Goal: Communication & Community: Ask a question

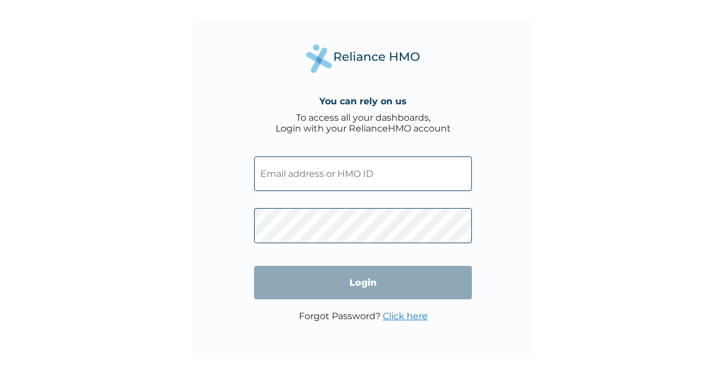
click at [345, 181] on input "text" at bounding box center [363, 174] width 218 height 35
type input "PRS/10390/A"
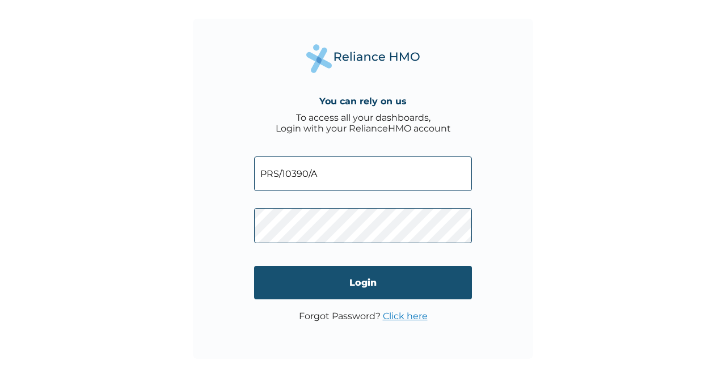
click at [342, 283] on input "Login" at bounding box center [363, 282] width 218 height 33
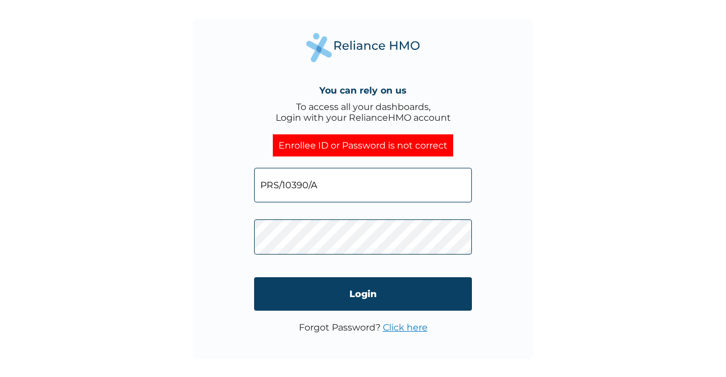
click at [393, 326] on link "Click here" at bounding box center [405, 327] width 45 height 11
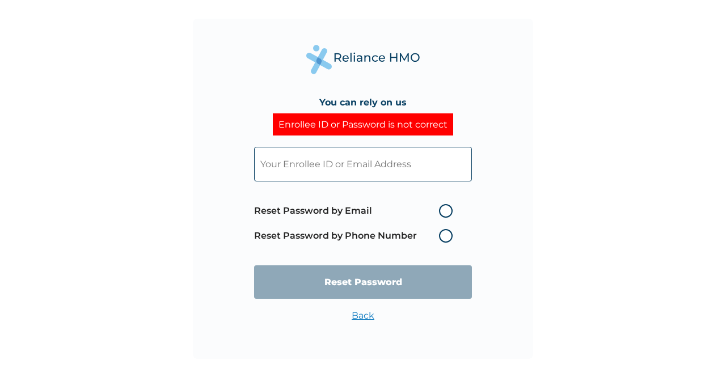
click at [403, 163] on input "text" at bounding box center [363, 164] width 218 height 35
type input "PRS/10390/C"
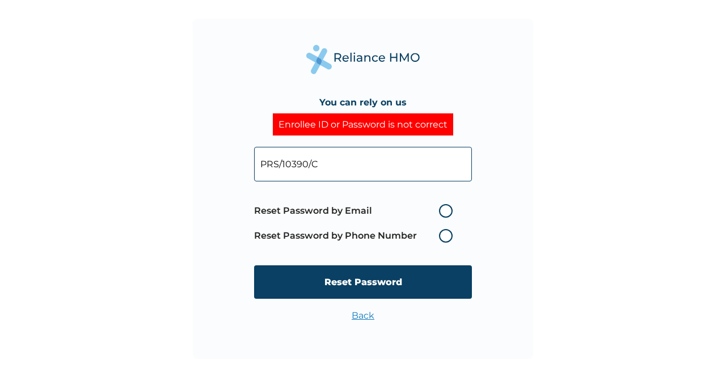
click at [447, 207] on label "Reset Password by Email" at bounding box center [356, 211] width 204 height 14
click at [441, 207] on input "Reset Password by Email" at bounding box center [432, 211] width 18 height 18
radio input "true"
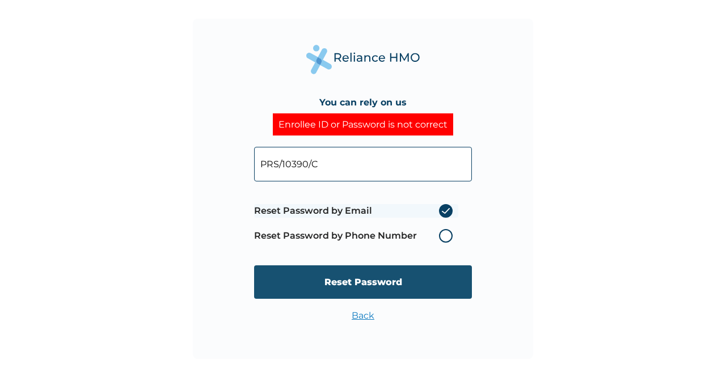
click at [410, 286] on input "Reset Password" at bounding box center [363, 282] width 218 height 33
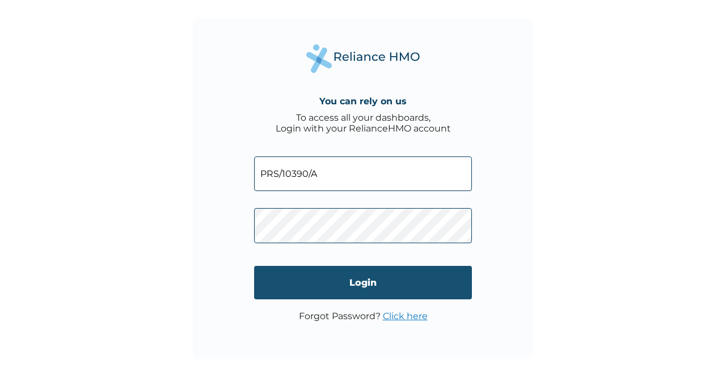
click at [328, 268] on input "Login" at bounding box center [363, 282] width 218 height 33
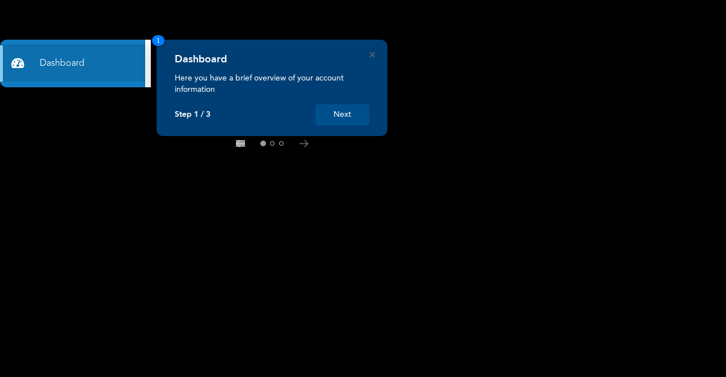
click at [334, 128] on div "Dashboard Here you have a brief overview of your account information Step 1 / 3…" at bounding box center [272, 88] width 231 height 96
click at [334, 111] on button "Next" at bounding box center [342, 114] width 54 height 21
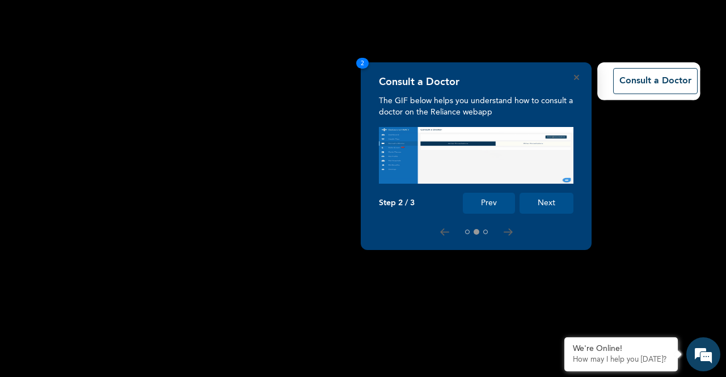
click at [549, 97] on p "The GIF below helps you understand how to consult a doctor on the Reliance weba…" at bounding box center [476, 106] width 195 height 23
click at [559, 199] on button "Next" at bounding box center [547, 203] width 54 height 21
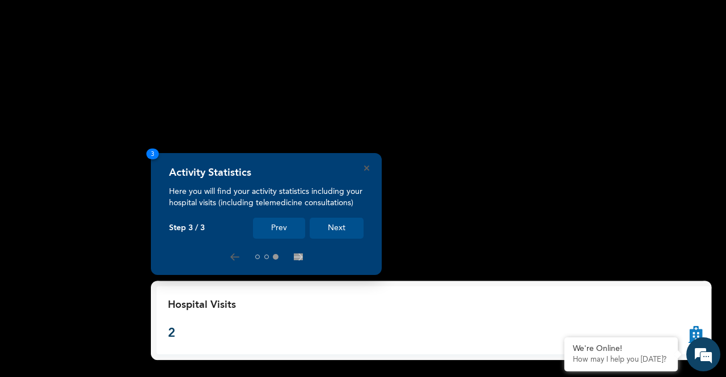
click at [338, 231] on button "Next" at bounding box center [337, 228] width 54 height 21
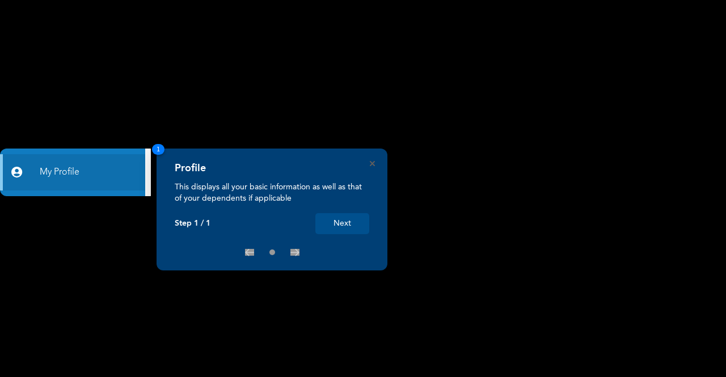
click at [347, 218] on button "Next" at bounding box center [342, 223] width 54 height 21
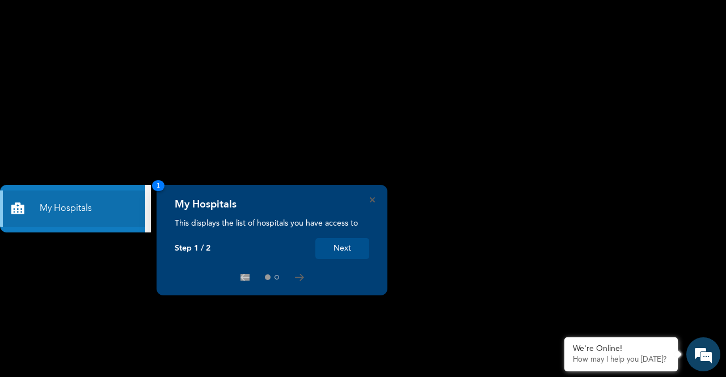
click at [365, 251] on button "Next" at bounding box center [342, 248] width 54 height 21
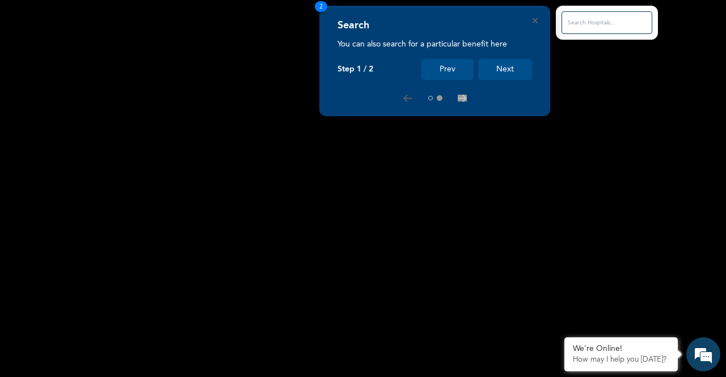
click at [511, 78] on button "Next" at bounding box center [505, 69] width 54 height 21
click at [506, 70] on button "Next" at bounding box center [505, 69] width 54 height 21
click at [508, 69] on button "Next" at bounding box center [505, 69] width 54 height 21
click at [519, 75] on button "Next" at bounding box center [505, 69] width 54 height 21
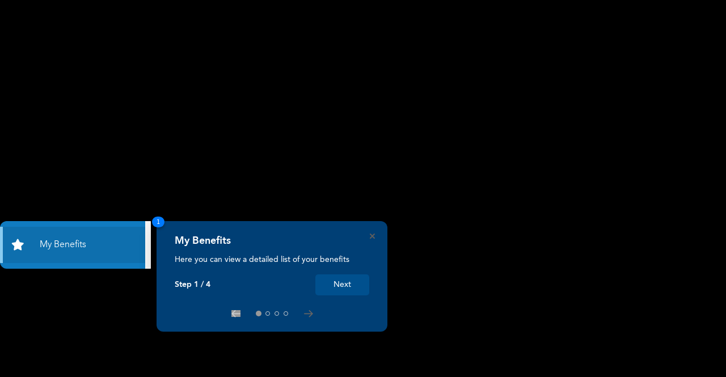
click at [336, 281] on button "Next" at bounding box center [342, 285] width 54 height 21
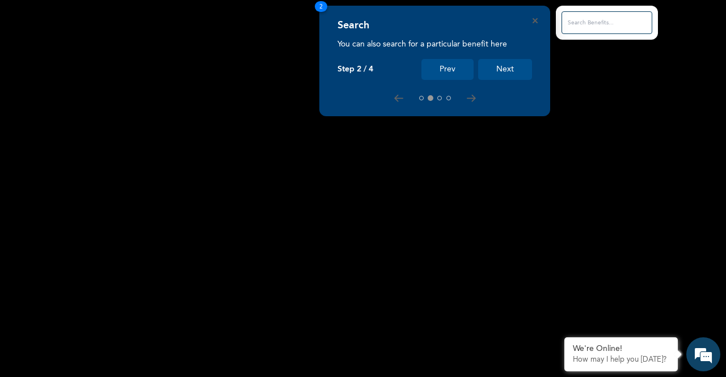
click at [524, 73] on button "Next" at bounding box center [505, 69] width 54 height 21
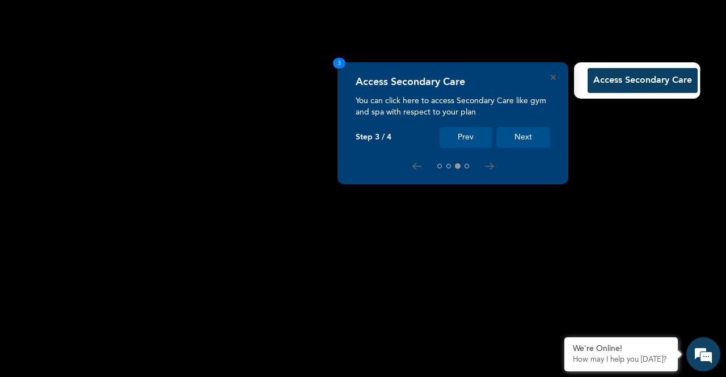
click at [524, 140] on button "Next" at bounding box center [523, 137] width 54 height 21
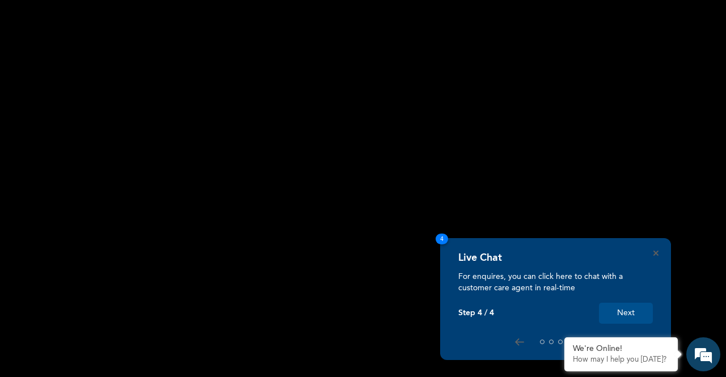
click at [644, 313] on button "Next" at bounding box center [626, 313] width 54 height 21
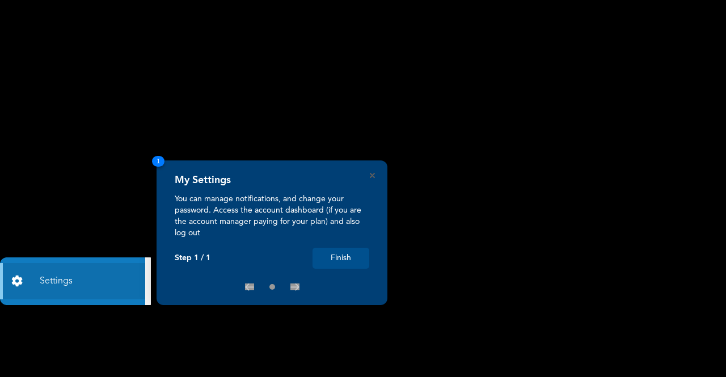
click at [353, 260] on button "Finish" at bounding box center [341, 258] width 57 height 21
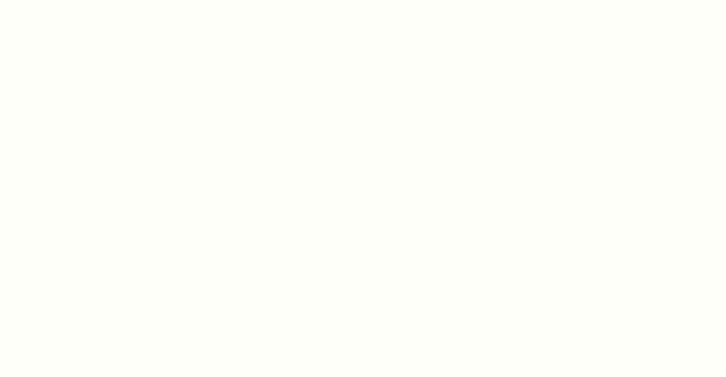
click at [348, 260] on html at bounding box center [363, 188] width 726 height 377
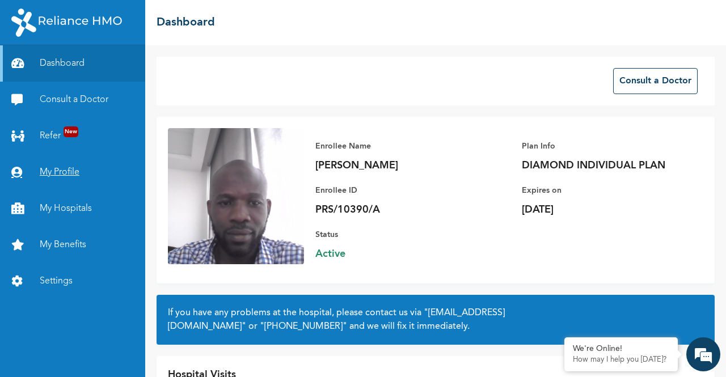
click at [65, 172] on link "My Profile" at bounding box center [72, 172] width 145 height 36
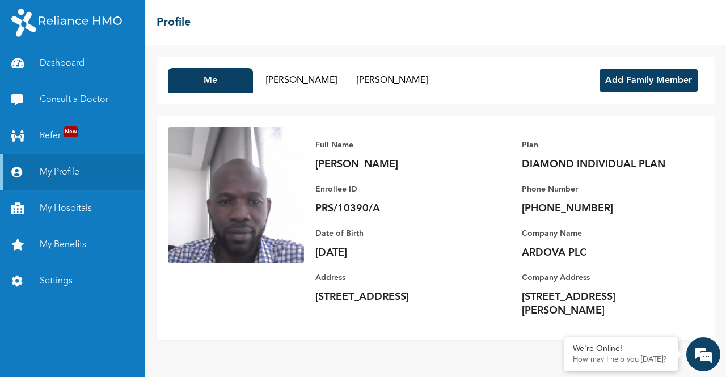
click at [657, 81] on button "Add Family Member" at bounding box center [649, 80] width 98 height 23
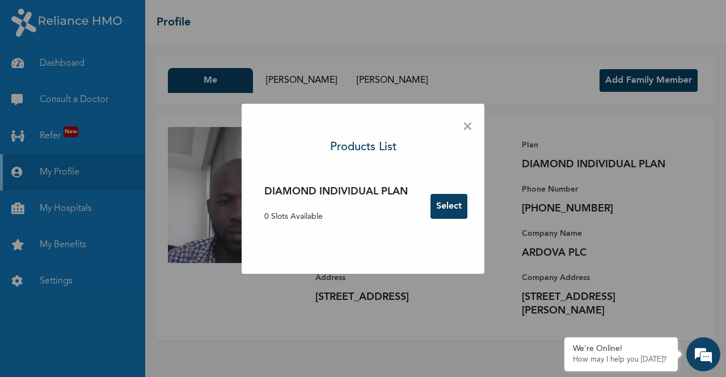
click at [443, 207] on button "Select" at bounding box center [449, 206] width 37 height 25
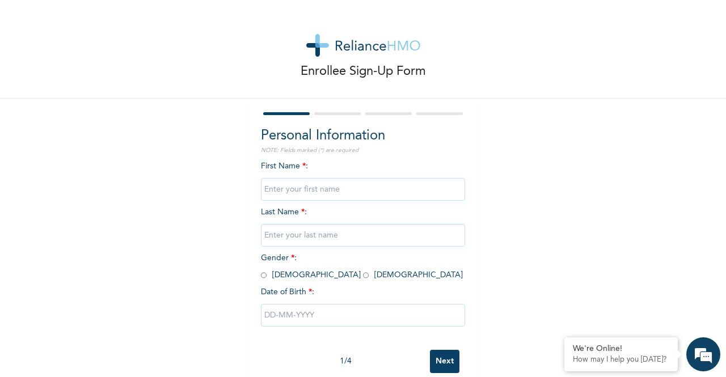
click at [308, 193] on input "text" at bounding box center [363, 189] width 204 height 23
type input "Sumayyah"
type input "Jinadu"
click at [363, 275] on input "radio" at bounding box center [366, 275] width 6 height 11
radio input "true"
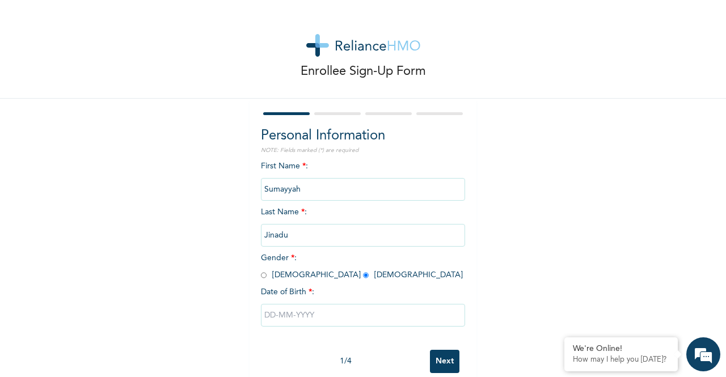
click at [264, 321] on input "text" at bounding box center [363, 315] width 204 height 23
select select "9"
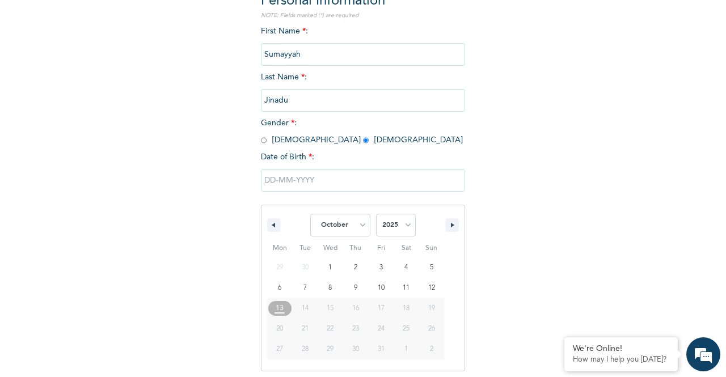
scroll to position [139, 0]
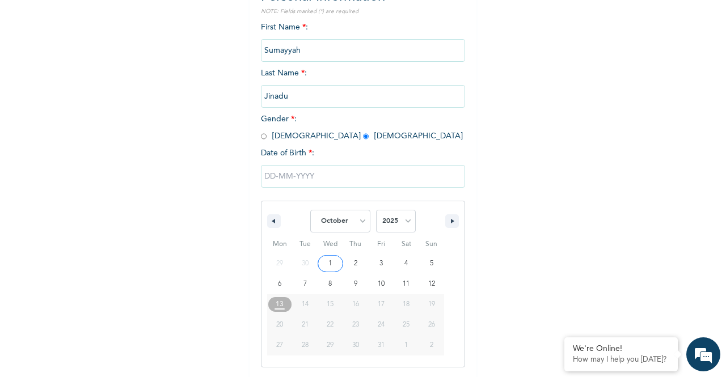
type input "10/01/2025"
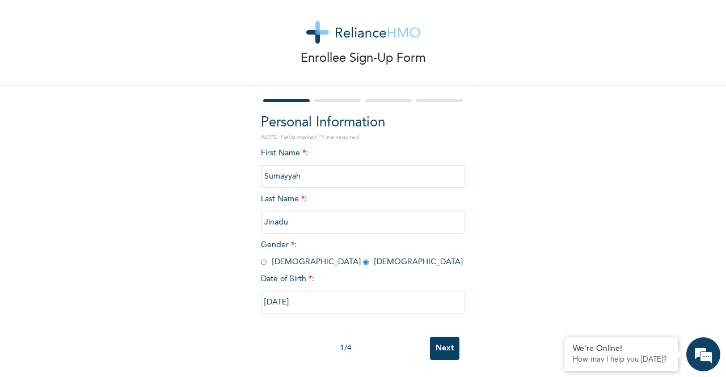
scroll to position [23, 0]
click at [444, 337] on input "Next" at bounding box center [445, 348] width 30 height 23
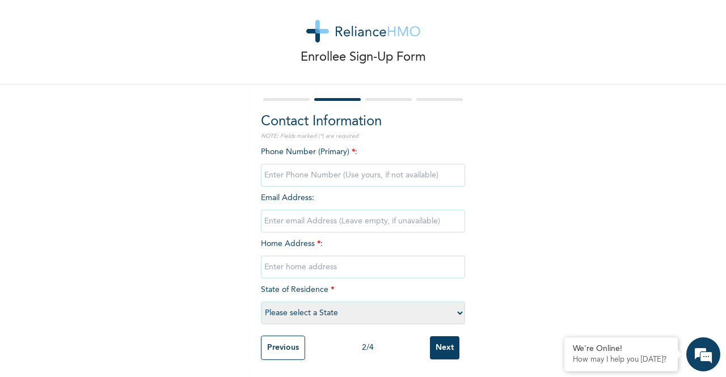
click at [318, 172] on input "phone" at bounding box center [363, 175] width 204 height 23
type input "108056152853"
type input "juniorbiodun2005@gmail.com"
type input "V/ISLAND LAGOS"
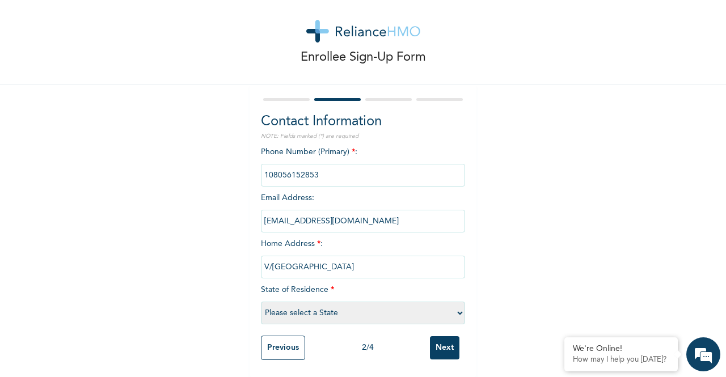
select select "25"
click at [447, 347] on input "Next" at bounding box center [445, 347] width 30 height 23
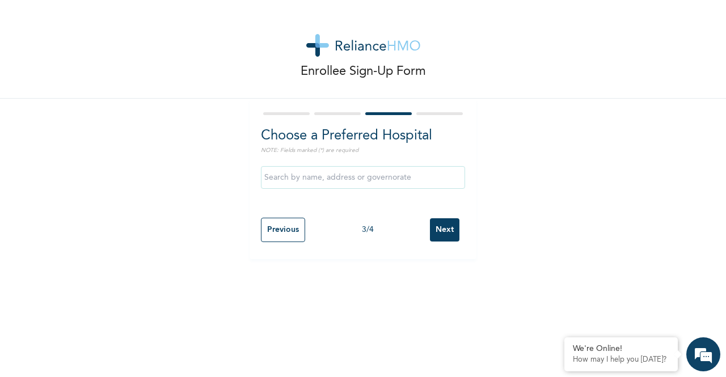
scroll to position [0, 0]
click at [333, 183] on input "text" at bounding box center [363, 177] width 204 height 23
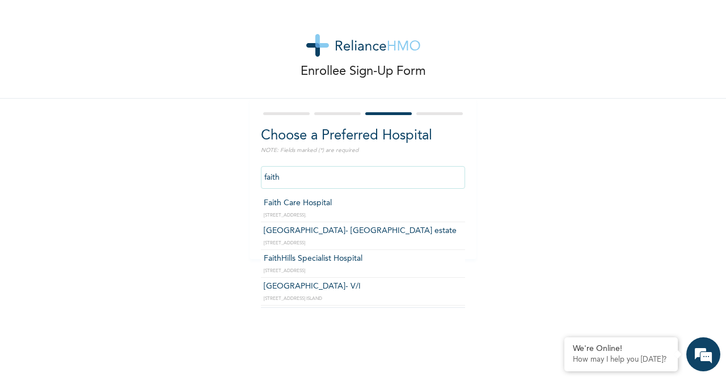
type input "FaithHills Specialist Hospital"
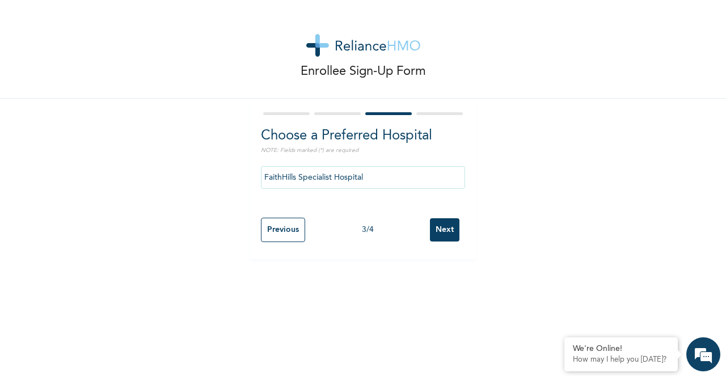
click at [449, 234] on input "Next" at bounding box center [445, 229] width 30 height 23
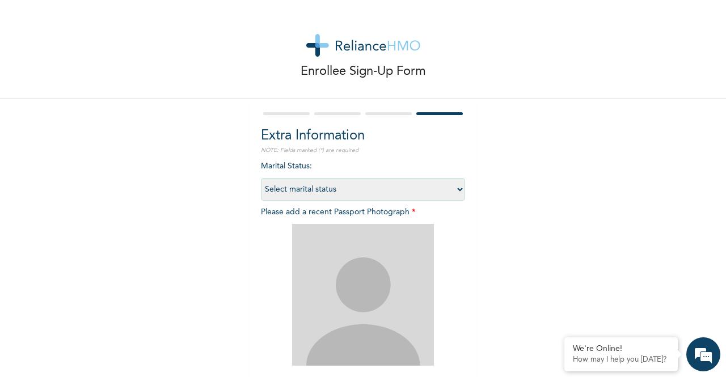
click at [338, 191] on select "Select marital status Single Married Divorced Widow/Widower" at bounding box center [363, 189] width 204 height 23
select select "1"
click at [261, 178] on select "Select marital status Single Married Divorced Widow/Widower" at bounding box center [363, 189] width 204 height 23
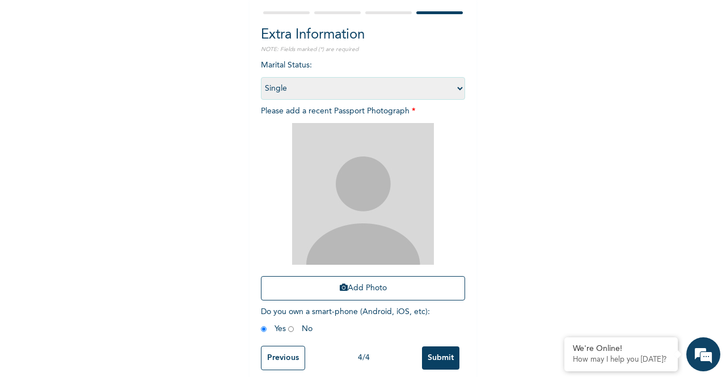
scroll to position [111, 0]
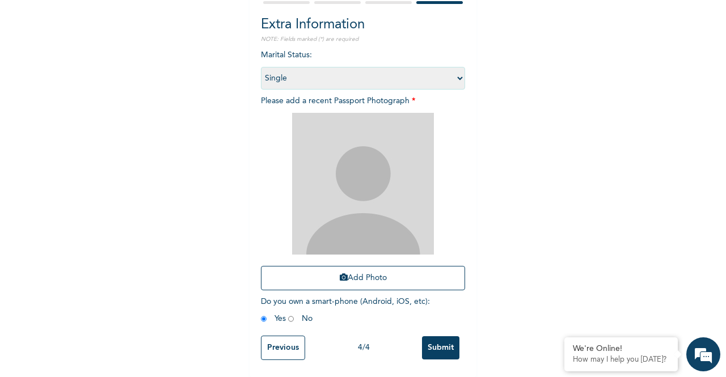
click at [433, 351] on input "Submit" at bounding box center [440, 347] width 37 height 23
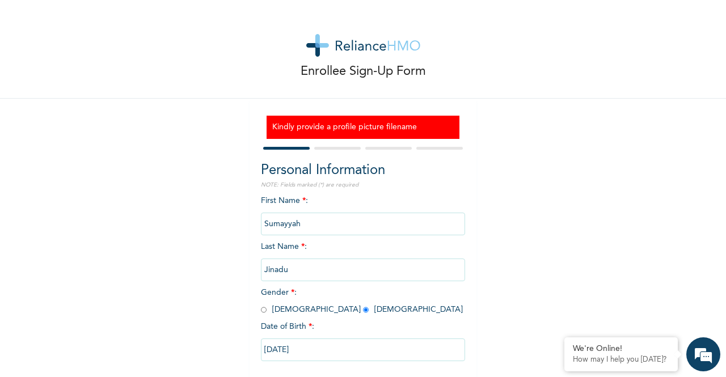
scroll to position [57, 0]
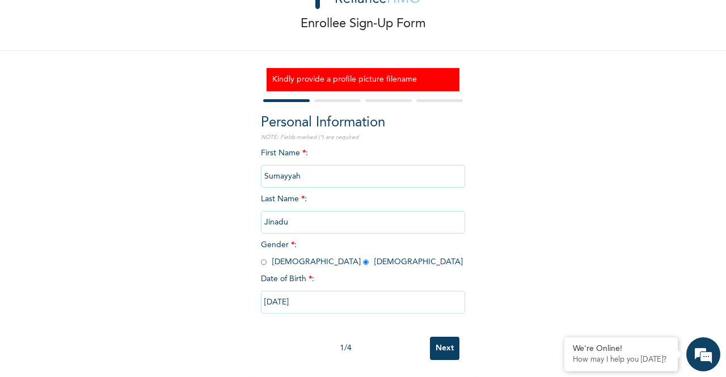
click at [444, 341] on input "Next" at bounding box center [445, 348] width 30 height 23
select select "25"
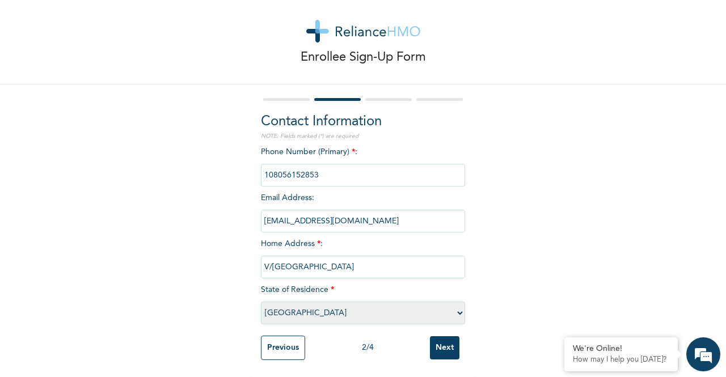
scroll to position [24, 0]
click at [444, 341] on input "Next" at bounding box center [445, 347] width 30 height 23
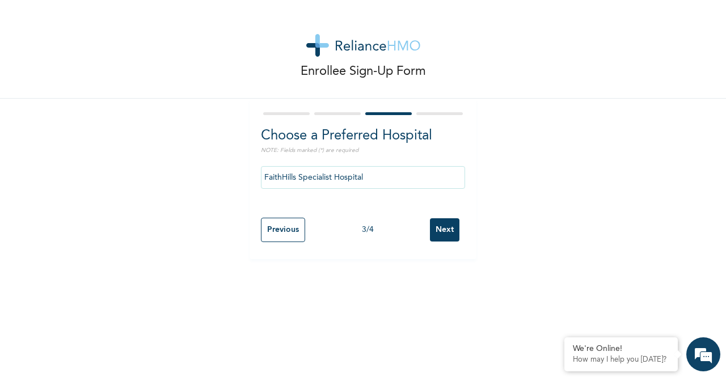
scroll to position [0, 0]
click at [286, 227] on input "Previous" at bounding box center [283, 230] width 44 height 24
select select "25"
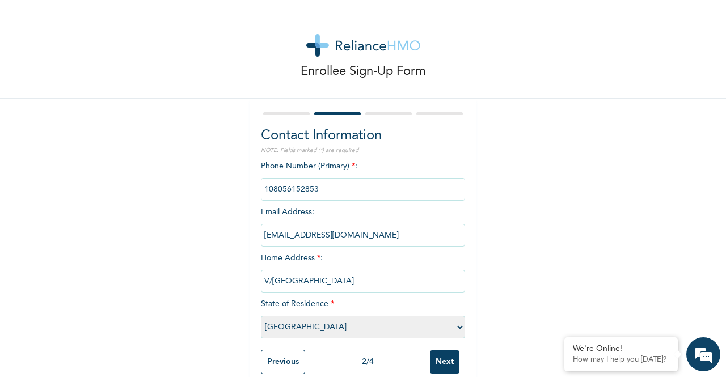
drag, startPoint x: 351, startPoint y: 288, endPoint x: 250, endPoint y: 272, distance: 102.2
click at [250, 272] on div "Contact Information NOTE: Fields marked (*) are required Phone Number (Primary)…" at bounding box center [363, 245] width 227 height 293
type input "Abesan Est"
click at [439, 361] on input "Next" at bounding box center [445, 362] width 30 height 23
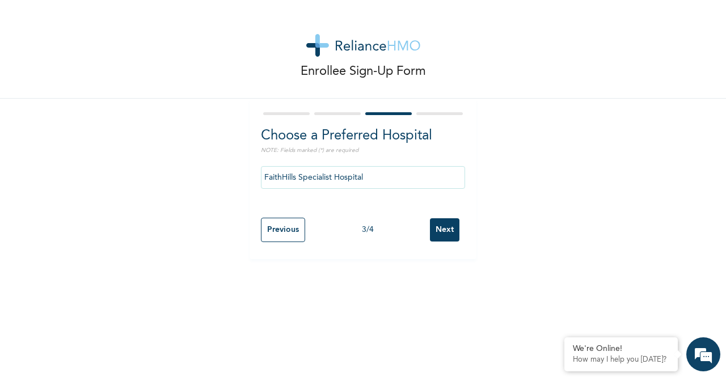
click at [443, 226] on input "Next" at bounding box center [445, 229] width 30 height 23
select select "1"
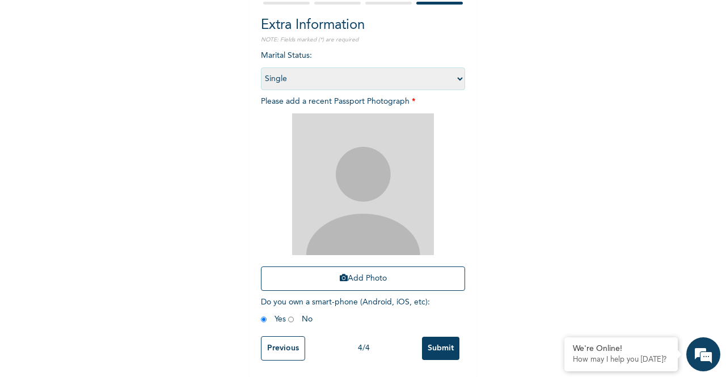
scroll to position [120, 0]
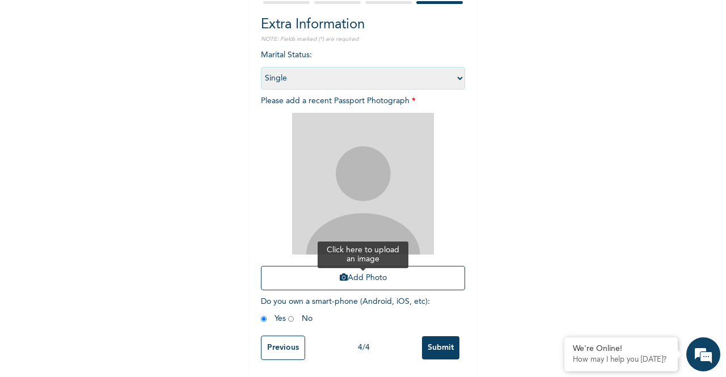
click at [359, 270] on button "Add Photo" at bounding box center [363, 278] width 204 height 24
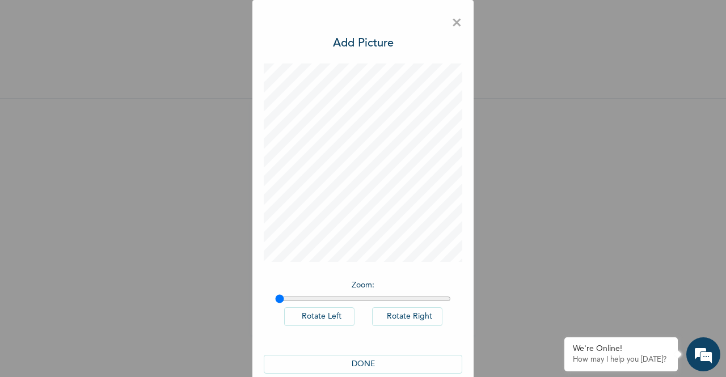
scroll to position [1, 0]
type input "1"
click at [378, 359] on button "DONE" at bounding box center [363, 364] width 199 height 19
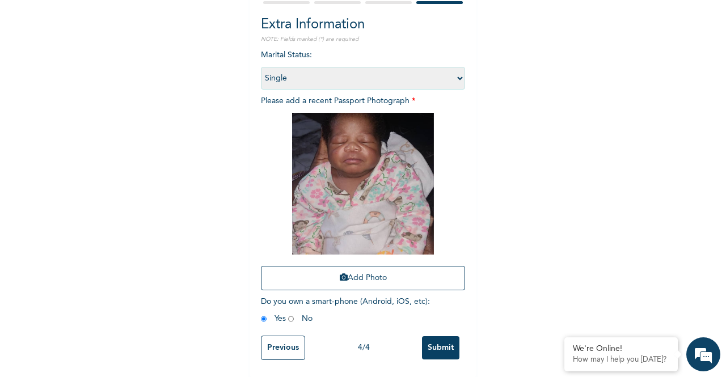
scroll to position [120, 0]
click at [446, 345] on input "Submit" at bounding box center [440, 347] width 37 height 23
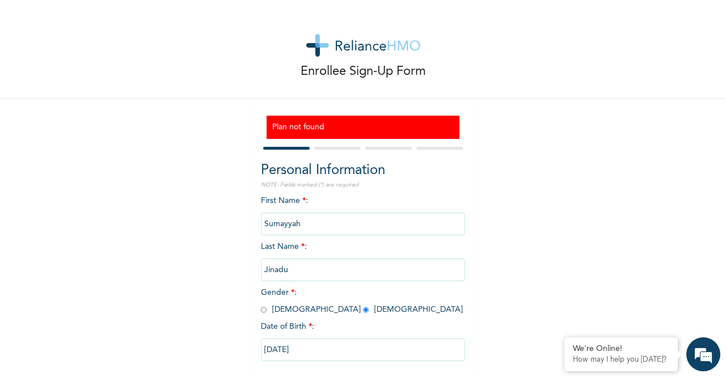
scroll to position [57, 0]
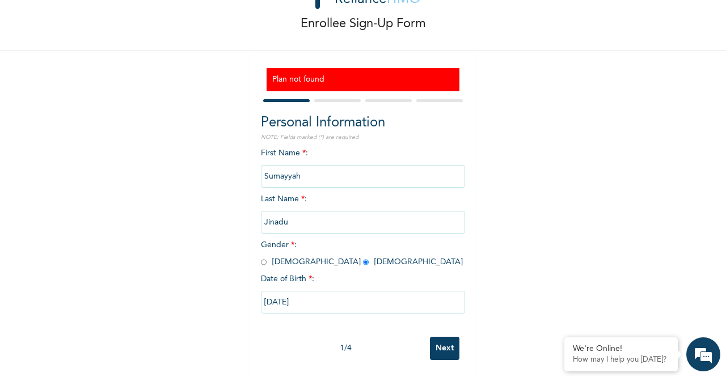
click at [444, 346] on input "Next" at bounding box center [445, 348] width 30 height 23
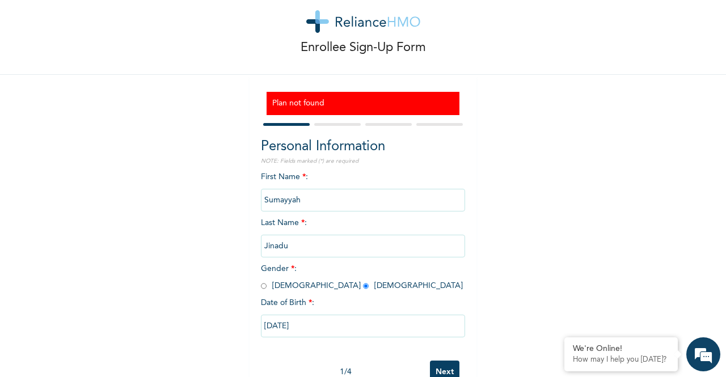
select select "25"
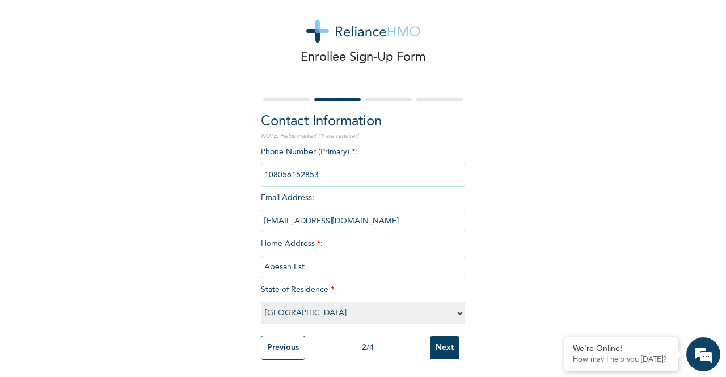
click at [442, 337] on input "Next" at bounding box center [445, 347] width 30 height 23
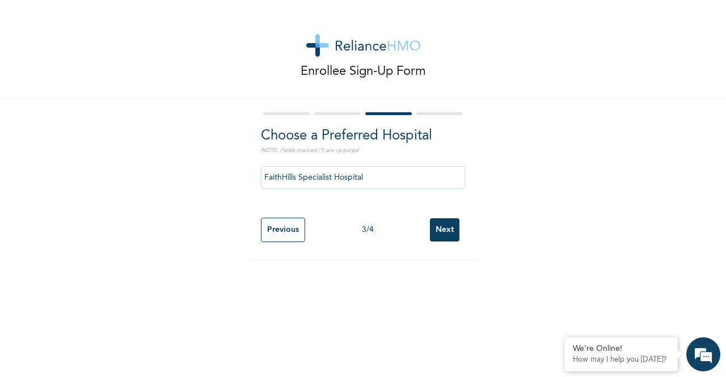
scroll to position [0, 0]
click at [450, 225] on input "Next" at bounding box center [445, 229] width 30 height 23
select select "1"
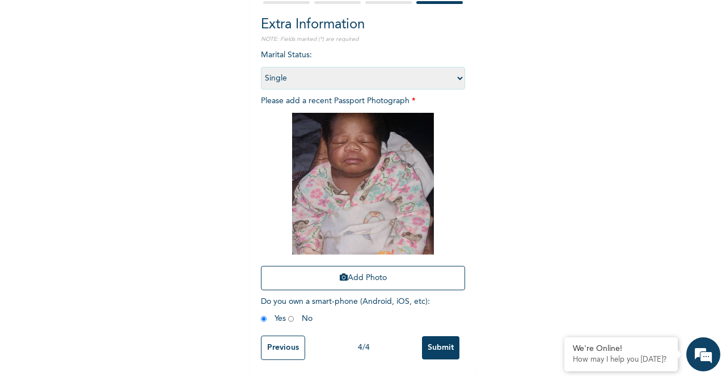
scroll to position [120, 0]
click at [437, 337] on input "Submit" at bounding box center [440, 347] width 37 height 23
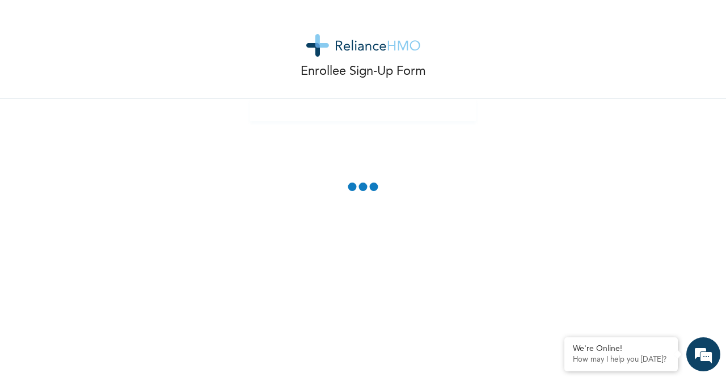
scroll to position [57, 0]
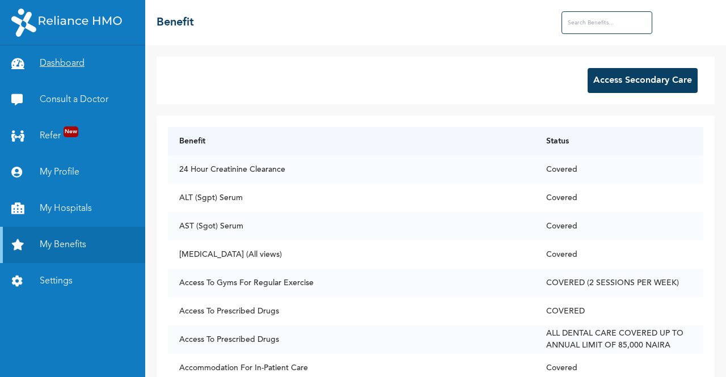
click at [69, 70] on link "Dashboard" at bounding box center [72, 63] width 145 height 36
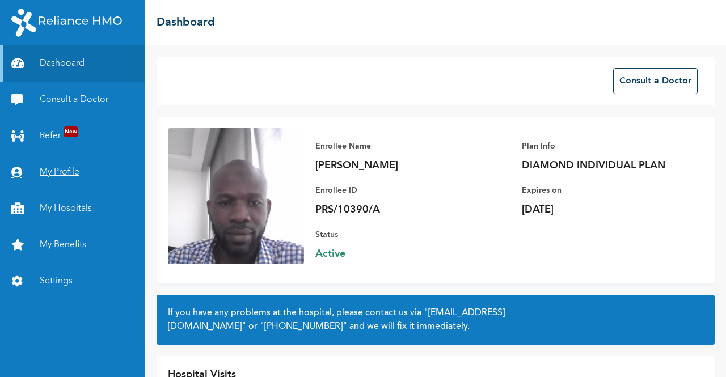
click at [85, 175] on link "My Profile" at bounding box center [72, 172] width 145 height 36
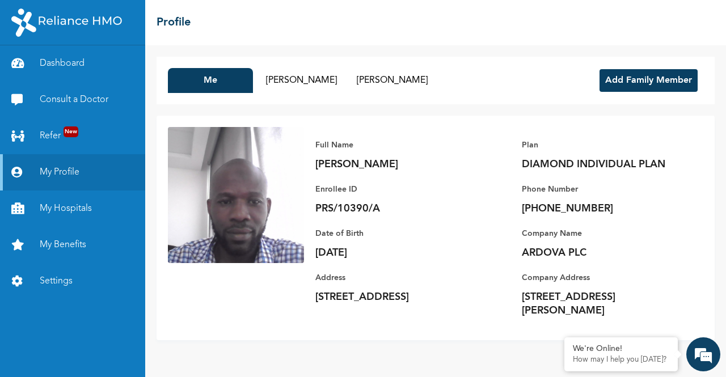
click at [622, 75] on button "Add Family Member" at bounding box center [649, 80] width 98 height 23
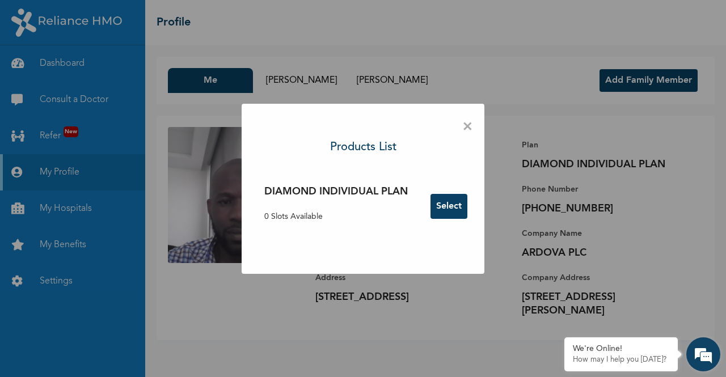
click at [696, 358] on em at bounding box center [703, 354] width 31 height 31
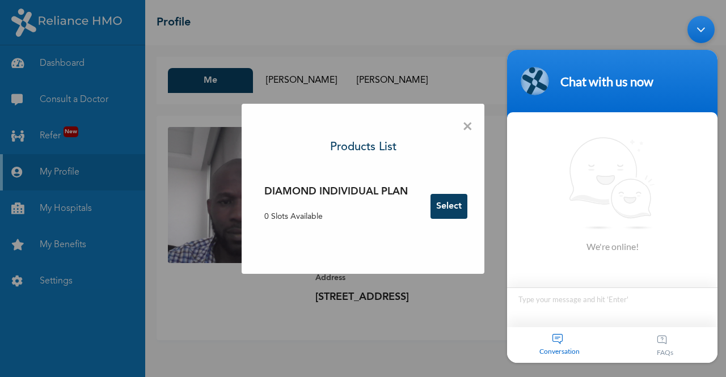
click at [559, 306] on textarea "Type your message and hit 'Enter'" at bounding box center [612, 308] width 210 height 40
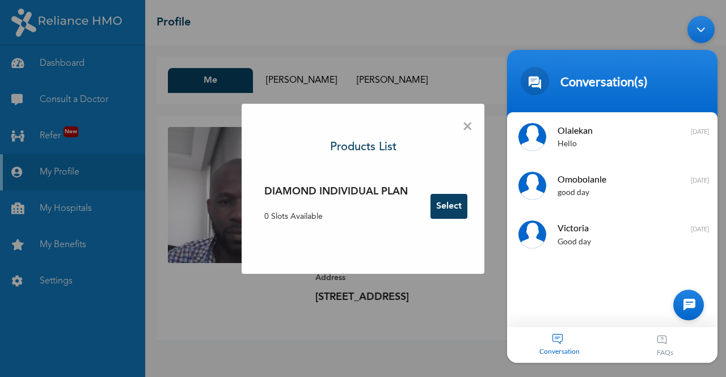
click at [699, 309] on div at bounding box center [688, 305] width 31 height 31
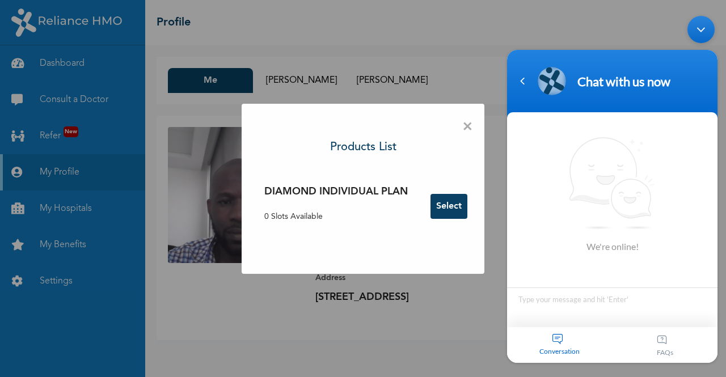
click at [615, 298] on textarea "Type your message and hit 'Enter'" at bounding box center [612, 308] width 210 height 40
type textarea "Good day"
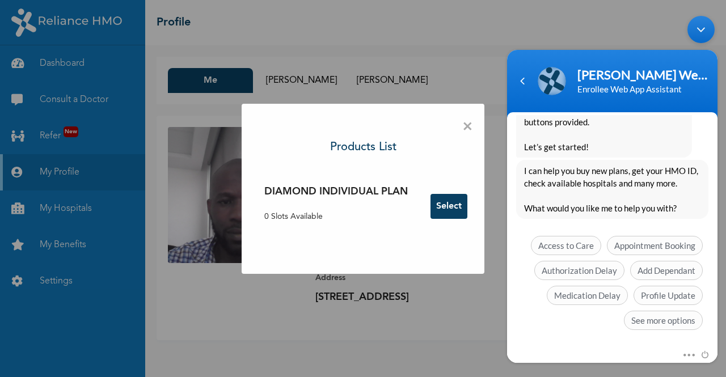
scroll to position [271, 0]
click at [661, 267] on span "Add Dependant" at bounding box center [666, 270] width 73 height 19
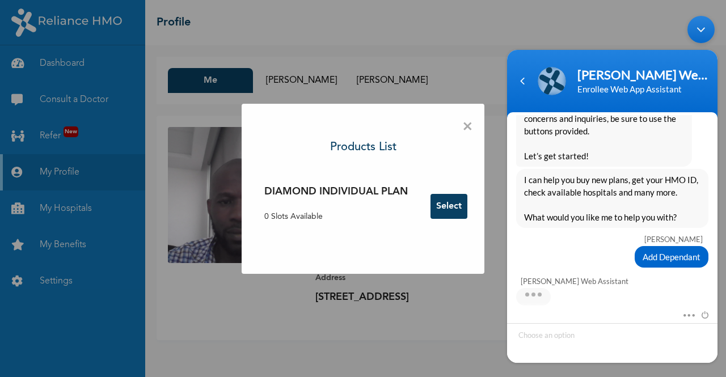
scroll to position [318, 0]
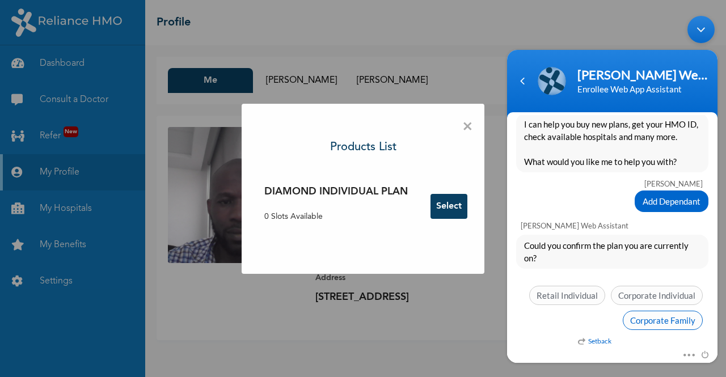
click at [641, 318] on span "Corporate Family" at bounding box center [663, 320] width 80 height 19
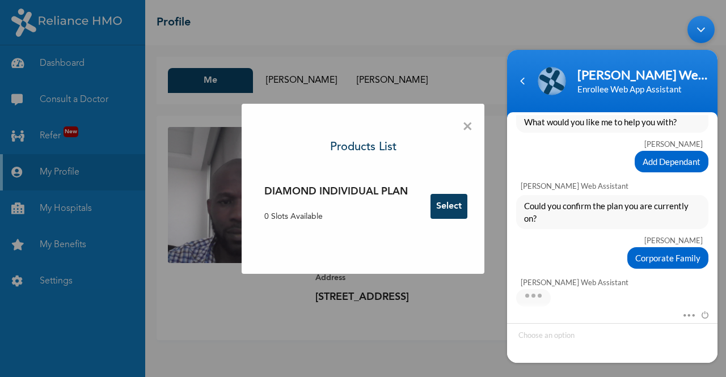
scroll to position [377, 0]
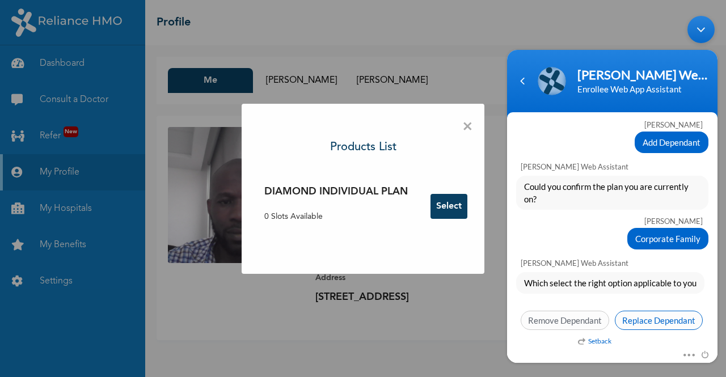
click at [625, 317] on span "Replace Dependant" at bounding box center [659, 320] width 88 height 19
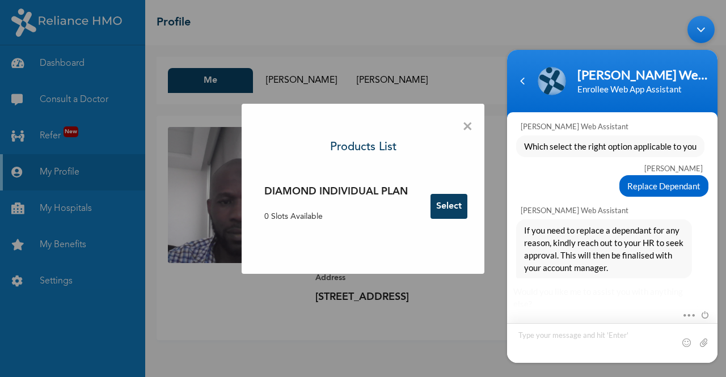
scroll to position [573, 0]
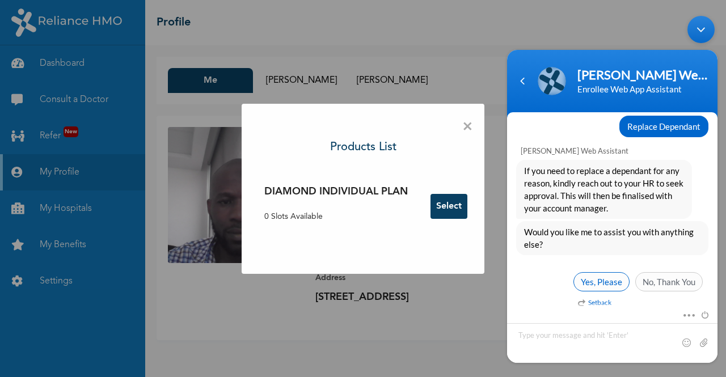
click at [601, 277] on span "Yes, Please" at bounding box center [602, 281] width 56 height 19
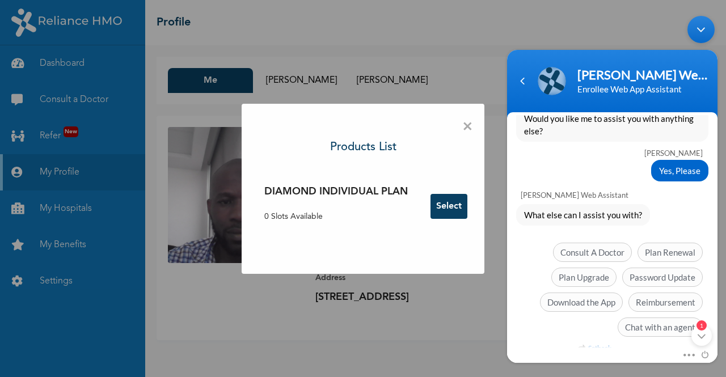
scroll to position [690, 0]
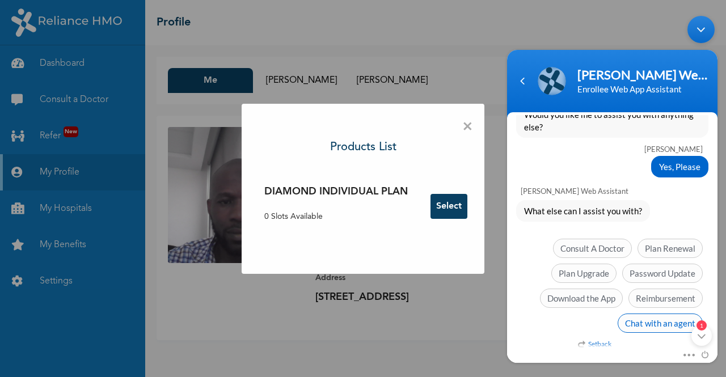
click at [644, 318] on span "Chat with an agent" at bounding box center [660, 323] width 85 height 19
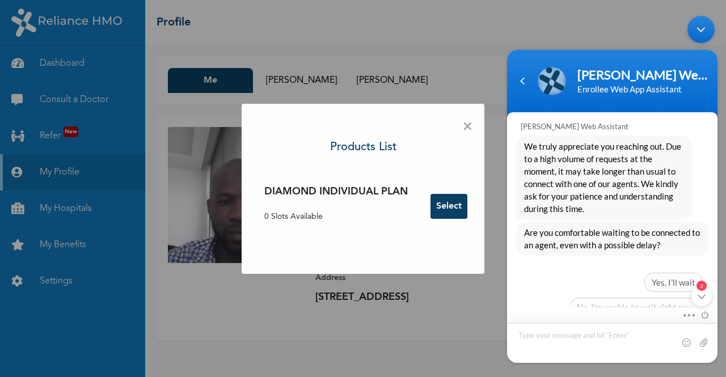
scroll to position [863, 0]
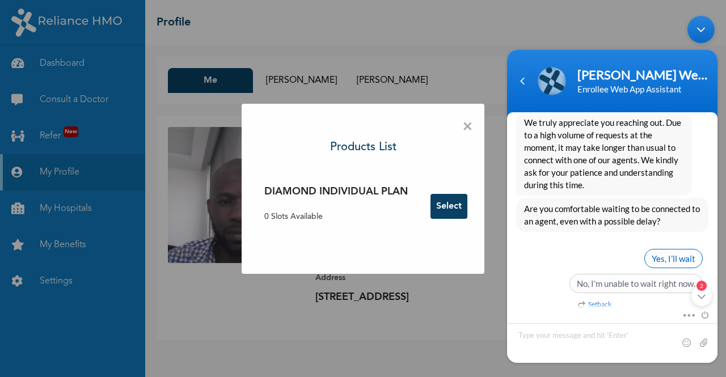
click at [680, 249] on span "Yes, I’ll wait" at bounding box center [673, 258] width 58 height 19
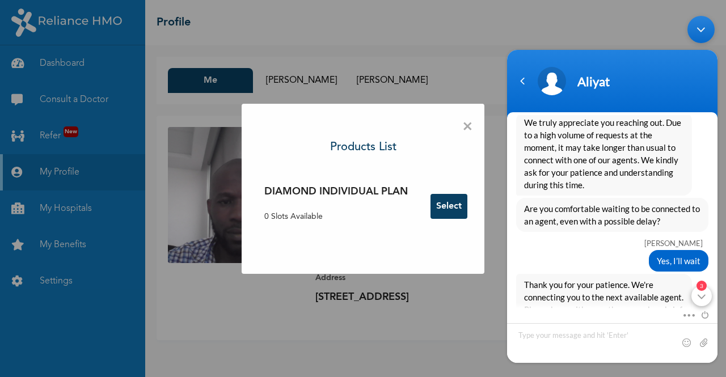
click at [700, 298] on div "3" at bounding box center [702, 296] width 20 height 20
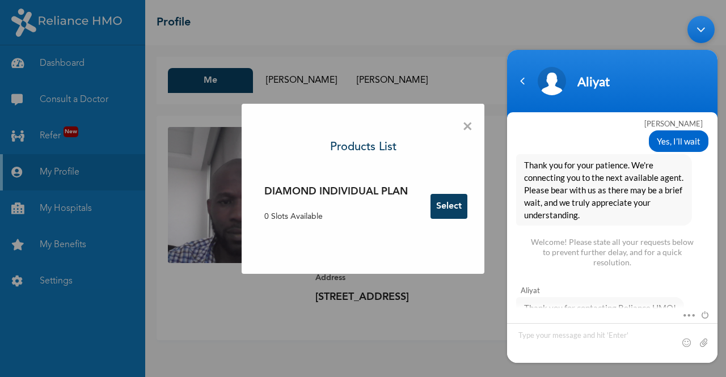
scroll to position [1042, 0]
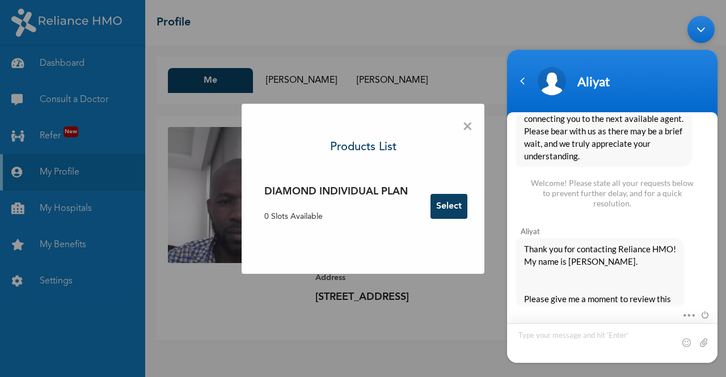
click at [553, 333] on textarea "Type your message and hit 'Enter'" at bounding box center [612, 343] width 210 height 40
type textarea "Good Morning"
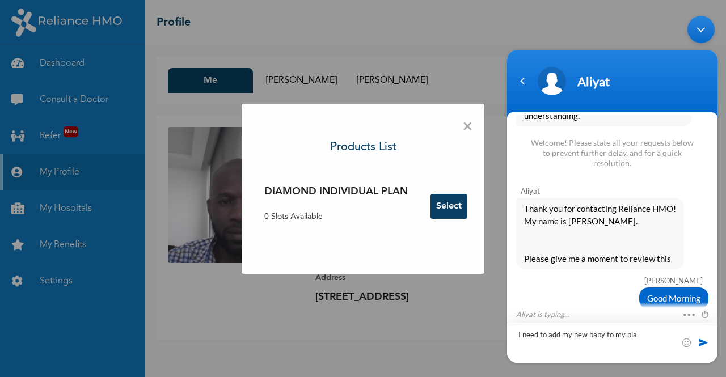
type textarea "I need to add my new baby to my plan"
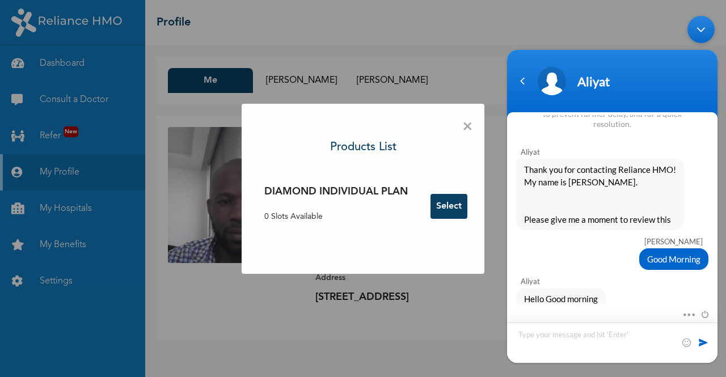
scroll to position [1161, 0]
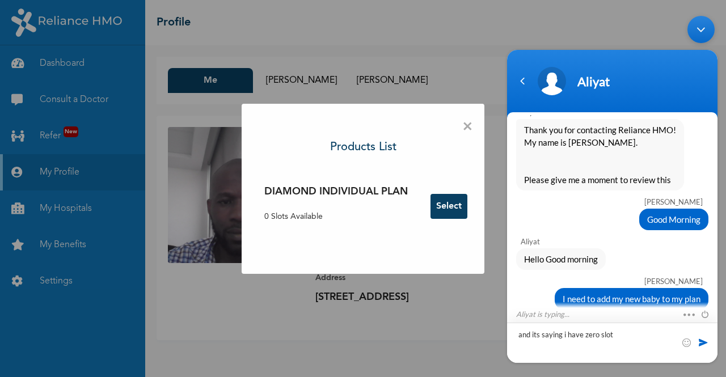
type textarea "and its saying i have zero slots"
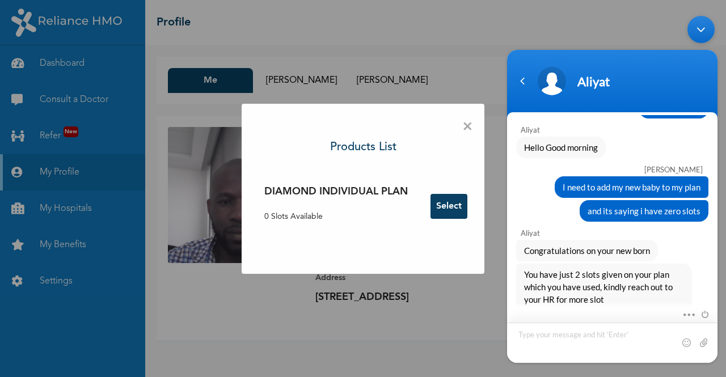
scroll to position [1272, 0]
type textarea "oops"
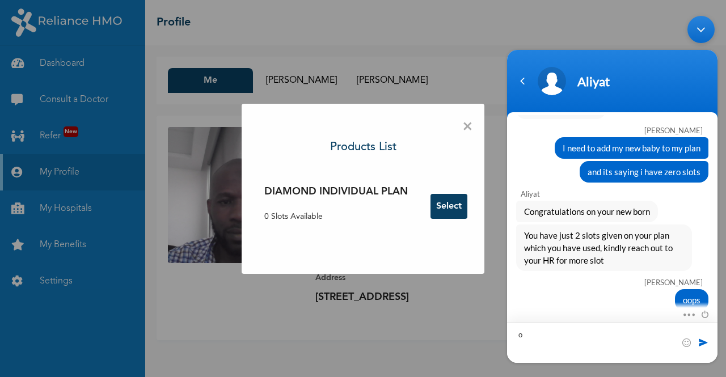
type textarea "ok"
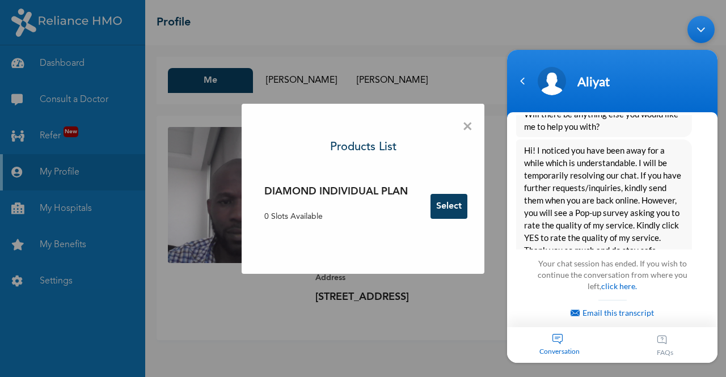
scroll to position [1649, 0]
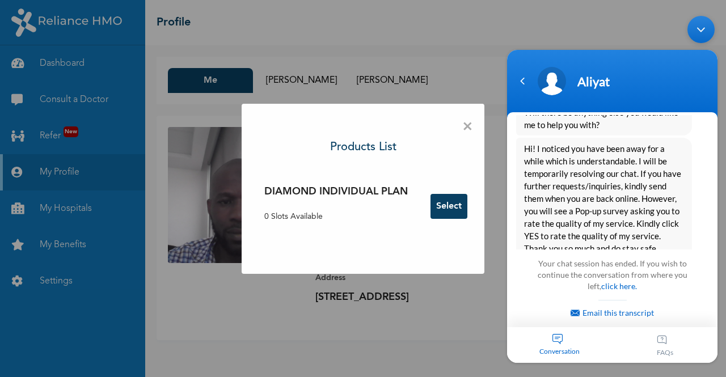
click at [470, 123] on span "×" at bounding box center [467, 127] width 11 height 24
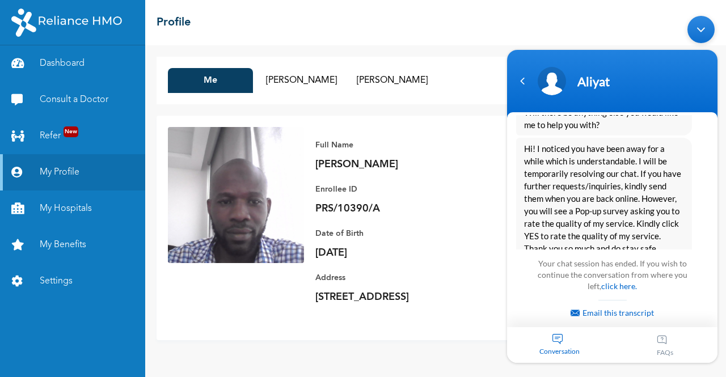
click at [688, 28] on body "[PERSON_NAME] Good day [PERSON_NAME] Enrollee Web Assistant Hello [PERSON_NAME]…" at bounding box center [613, 189] width 222 height 359
click at [707, 28] on div "Minimize live chat window" at bounding box center [701, 29] width 27 height 27
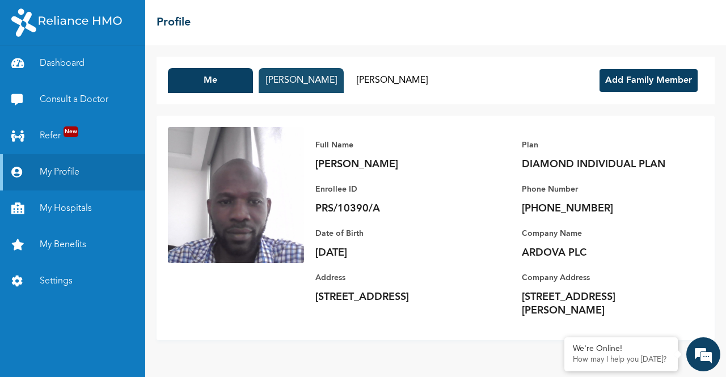
click at [303, 77] on button "[PERSON_NAME]" at bounding box center [301, 80] width 85 height 25
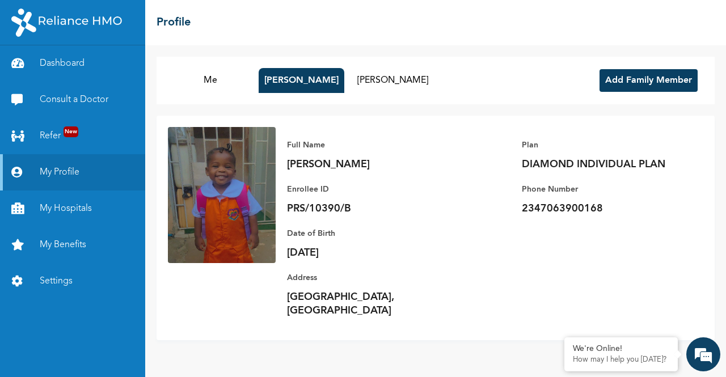
click at [661, 76] on button "Add Family Member" at bounding box center [649, 80] width 98 height 23
